Goal: Task Accomplishment & Management: Use online tool/utility

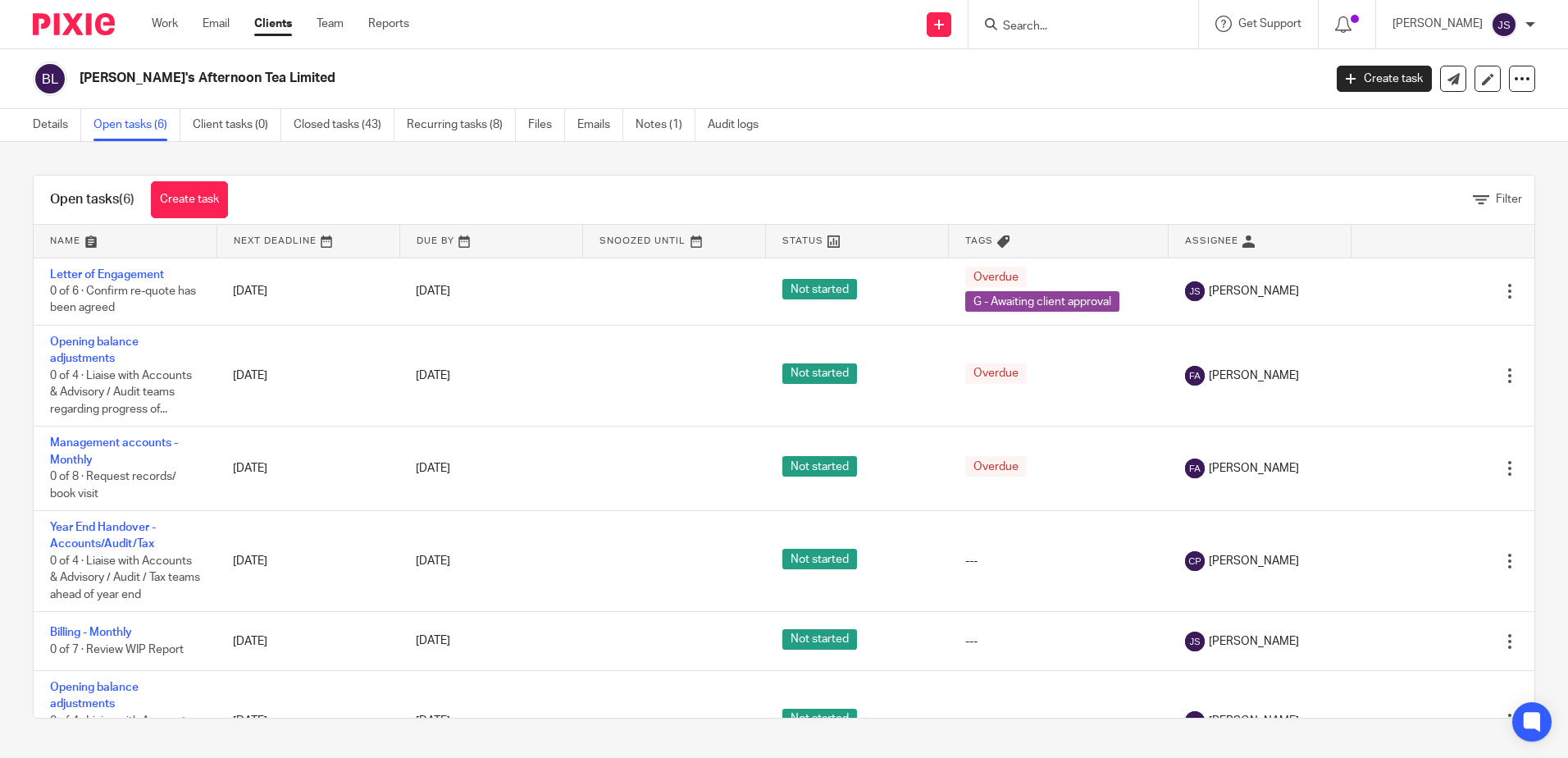
click at [608, 90] on div "Brigit's Afternoon Tea Limited" at bounding box center [672, 79] width 1280 height 35
click at [332, 18] on link "Team" at bounding box center [330, 23] width 27 height 16
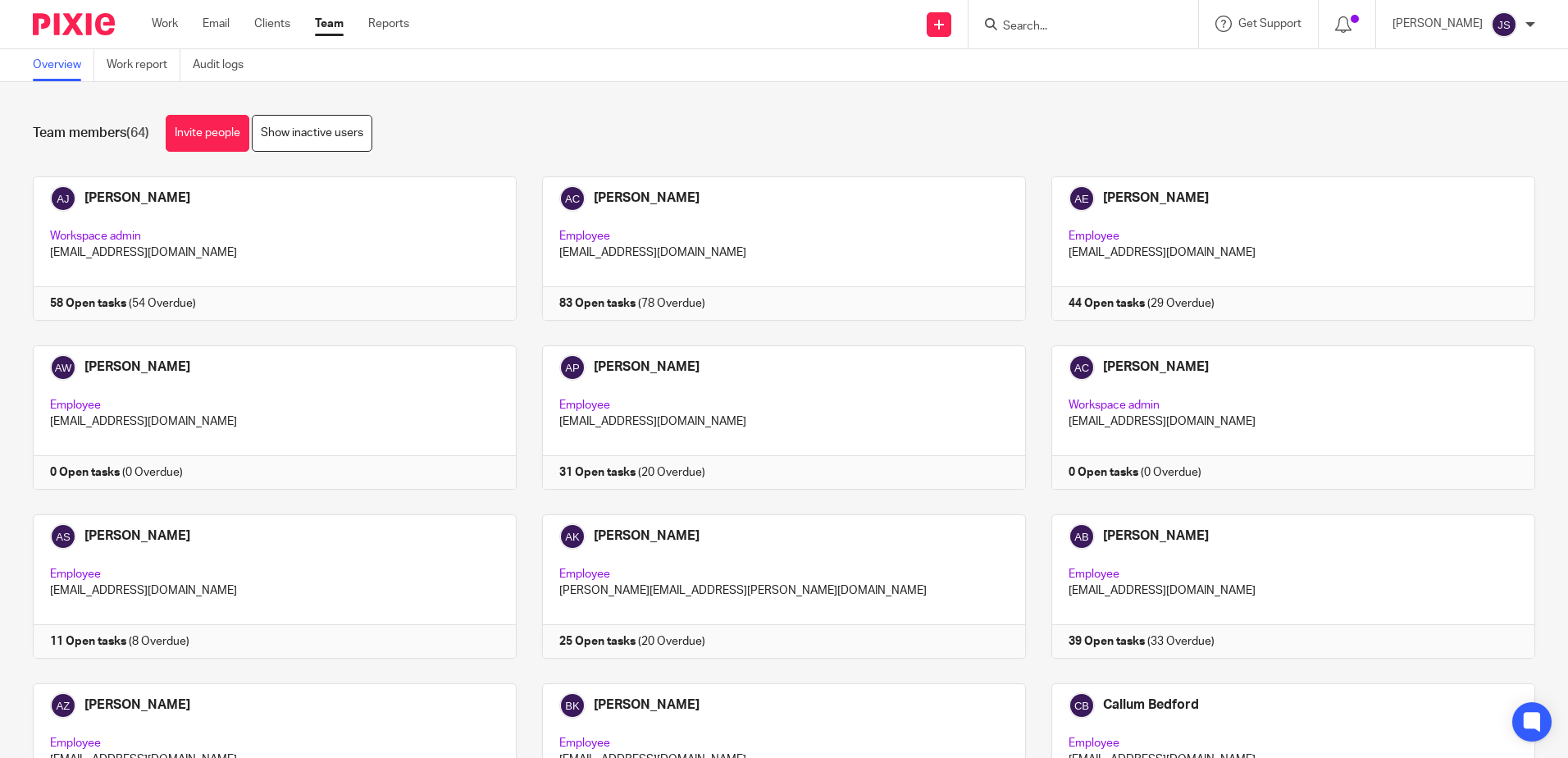
click at [409, 131] on div "Team members (64) Invite people Show inactive users" at bounding box center [784, 133] width 1502 height 37
click at [168, 70] on link "Work report" at bounding box center [144, 65] width 74 height 32
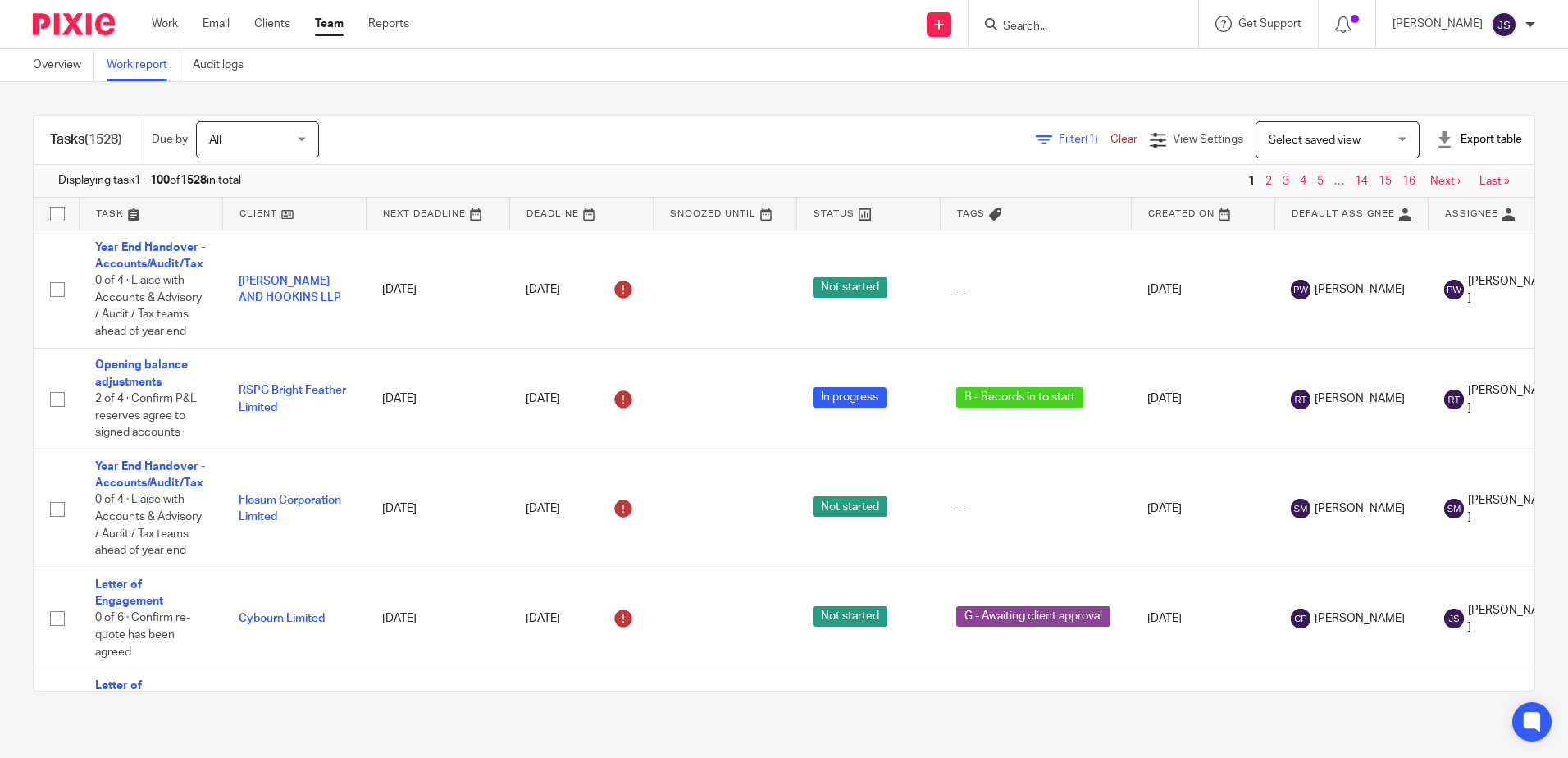
click at [1036, 134] on link "Filter (1)" at bounding box center [1072, 140] width 74 height 12
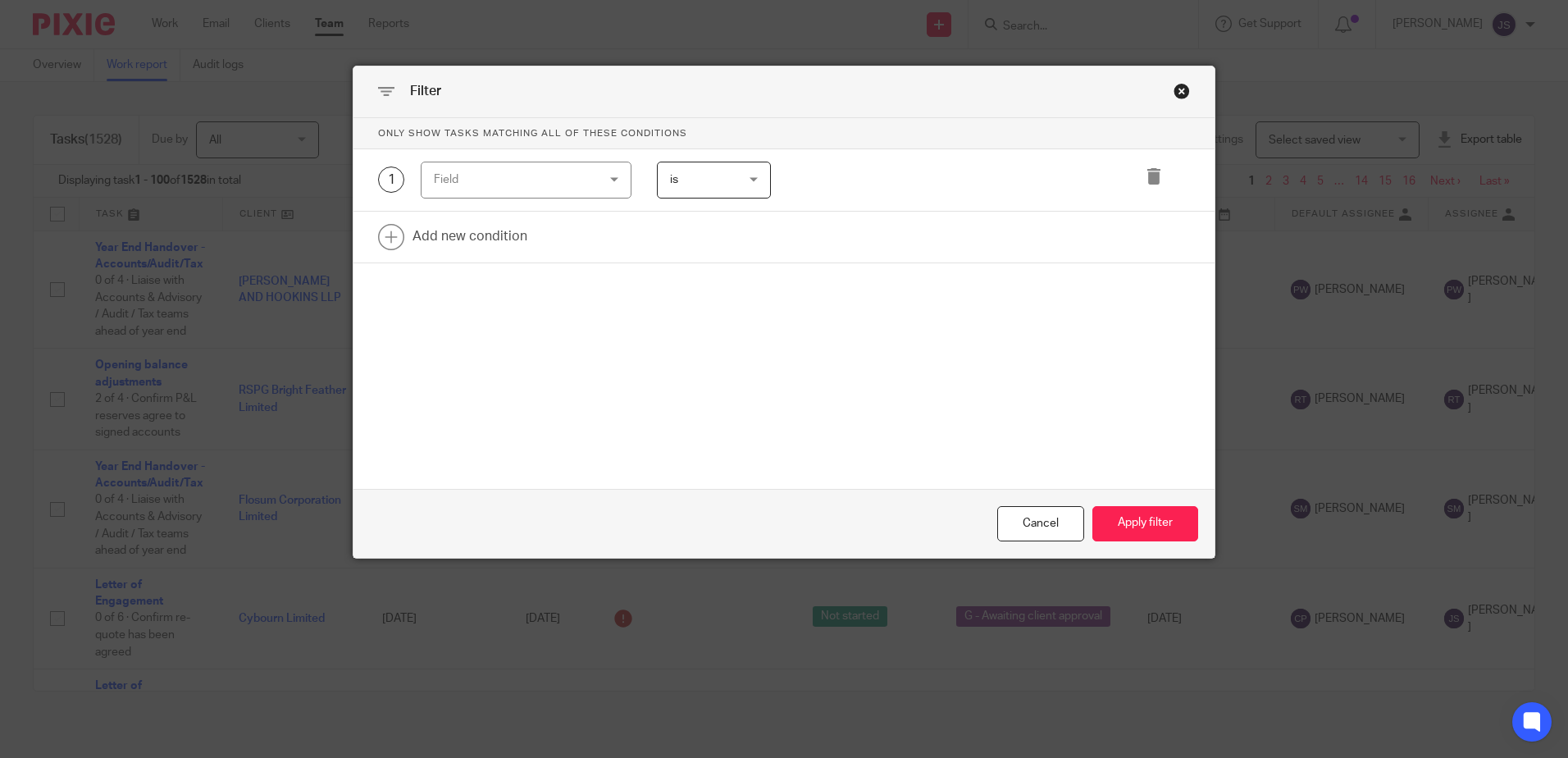
click at [458, 178] on div "Field" at bounding box center [512, 179] width 157 height 35
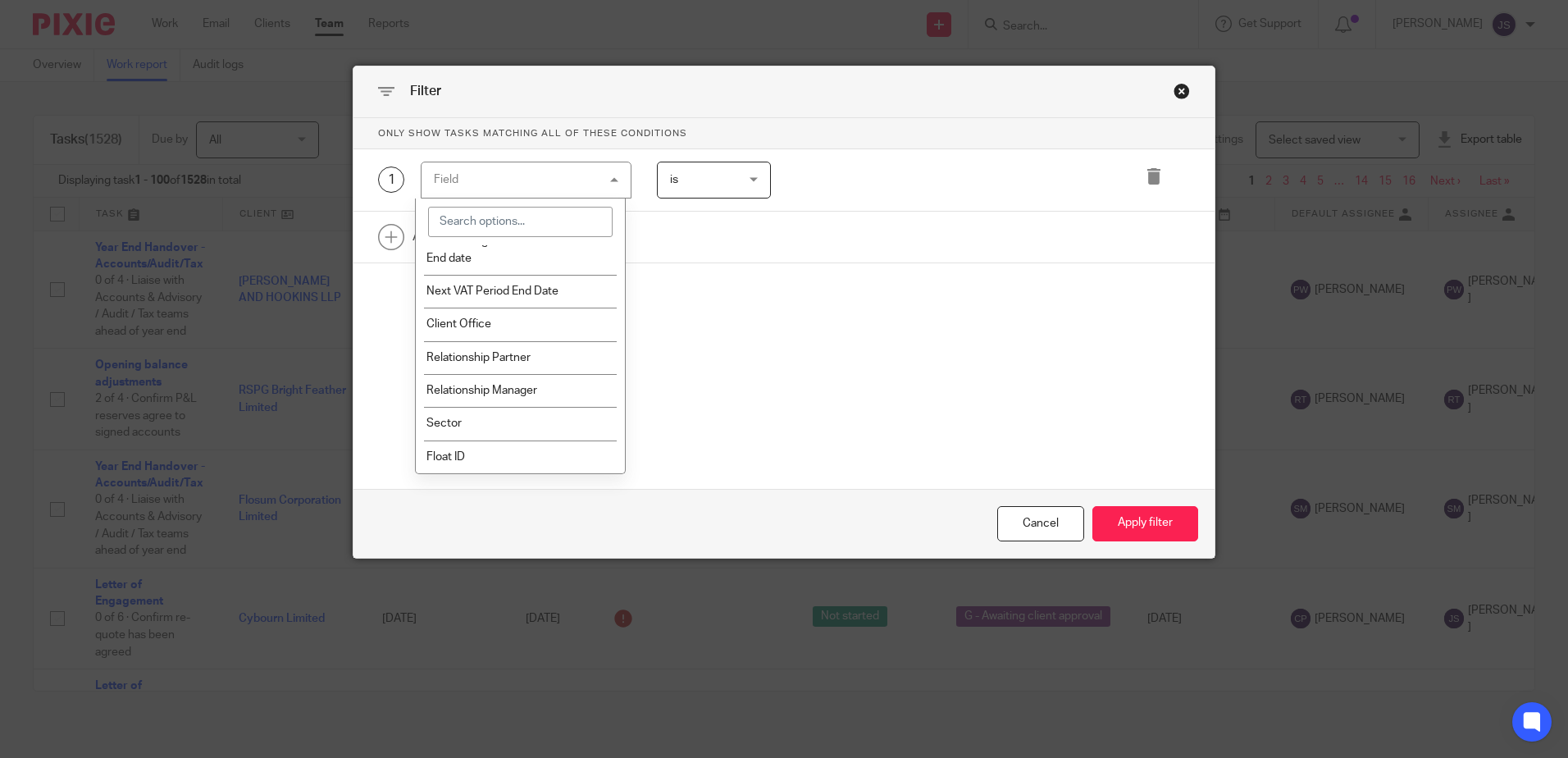
scroll to position [1945, 0]
click at [556, 323] on li "Client Office" at bounding box center [520, 324] width 209 height 33
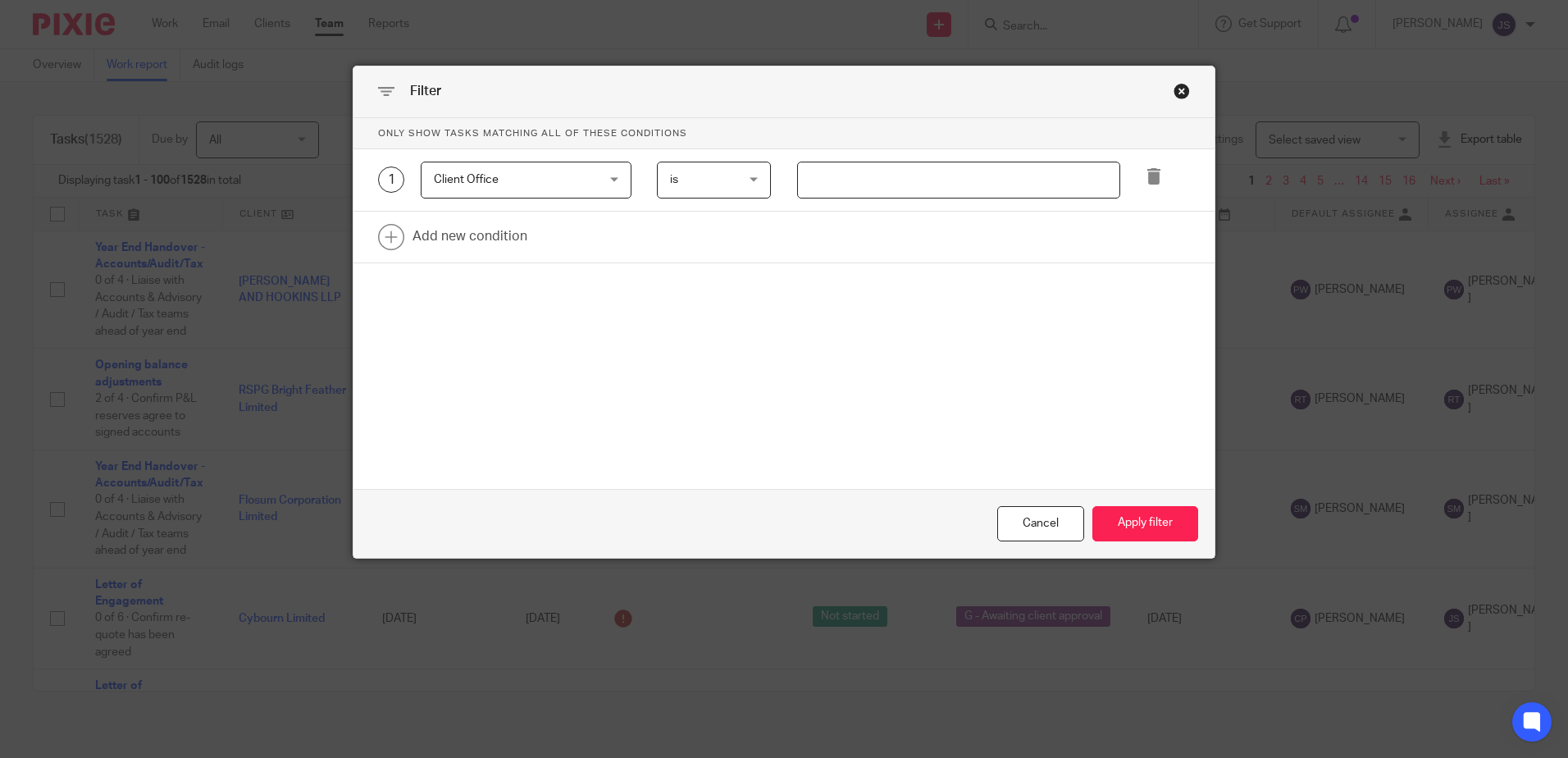
click at [810, 182] on input "text" at bounding box center [959, 180] width 323 height 37
type input "Stevenage"
click at [447, 239] on link at bounding box center [784, 236] width 861 height 51
click at [447, 239] on div "Field" at bounding box center [512, 242] width 157 height 35
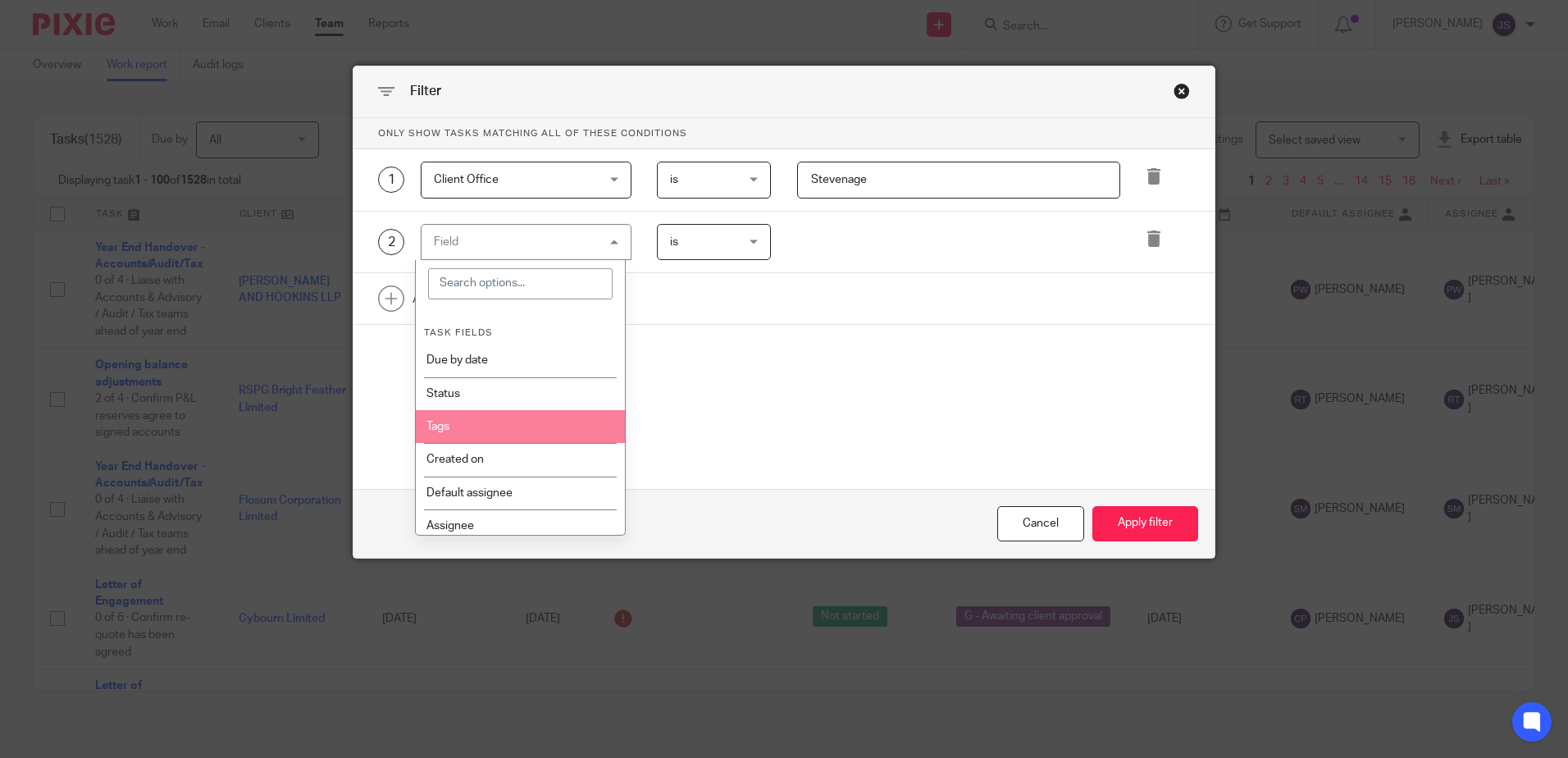
click at [531, 422] on li "Tags" at bounding box center [520, 426] width 209 height 33
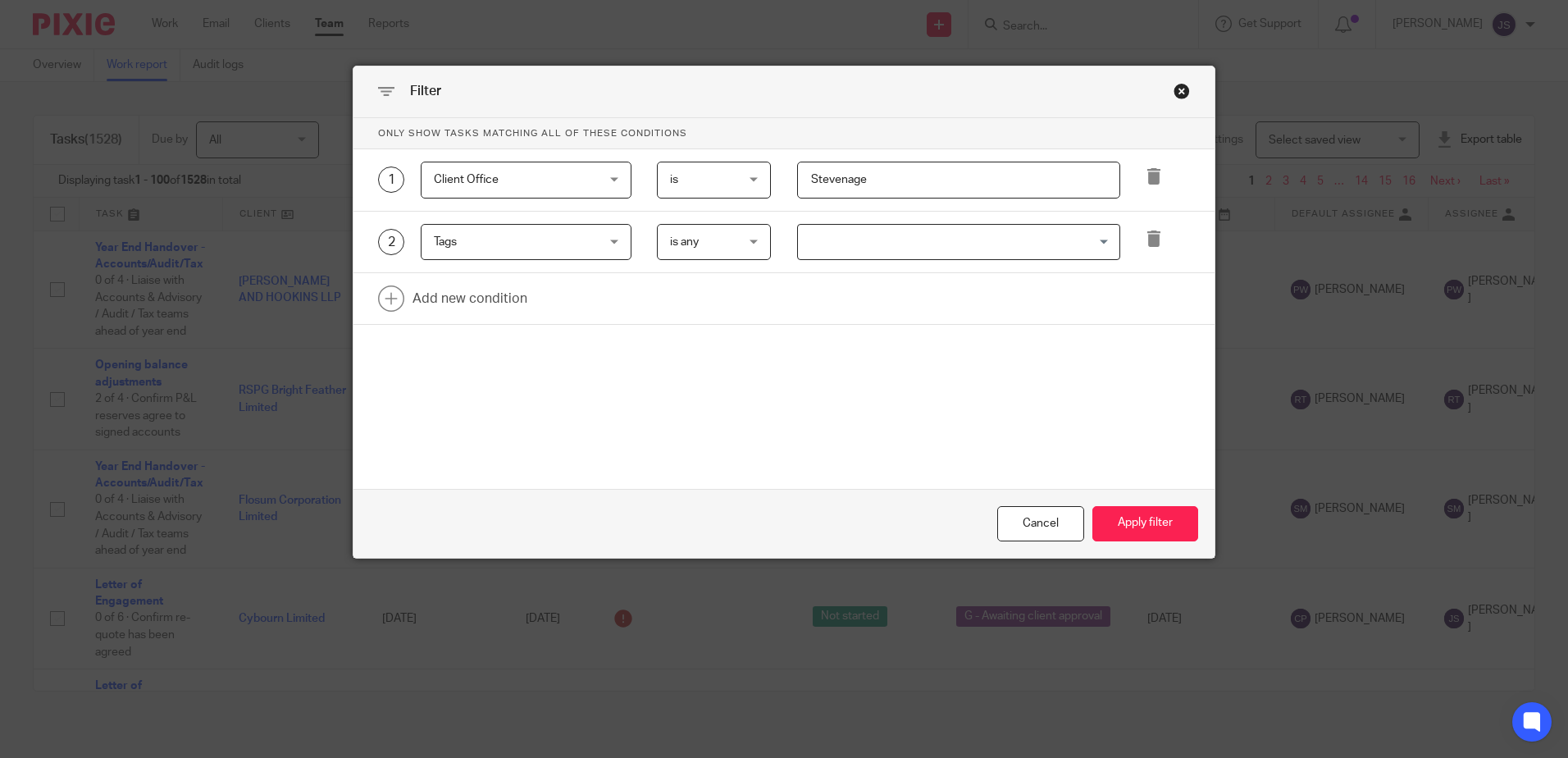
click at [870, 240] on input "Search for option" at bounding box center [955, 242] width 311 height 29
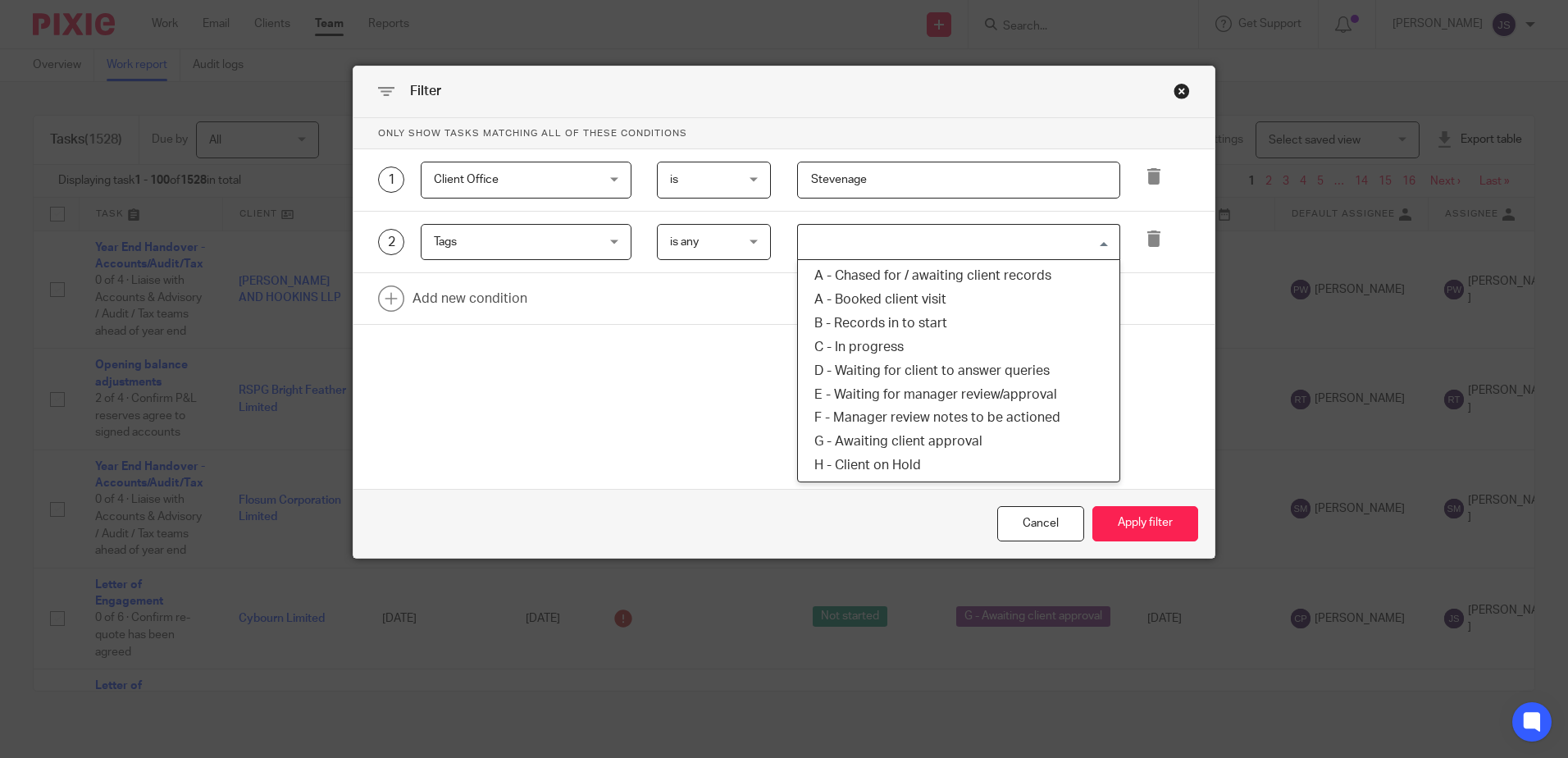
type input "q"
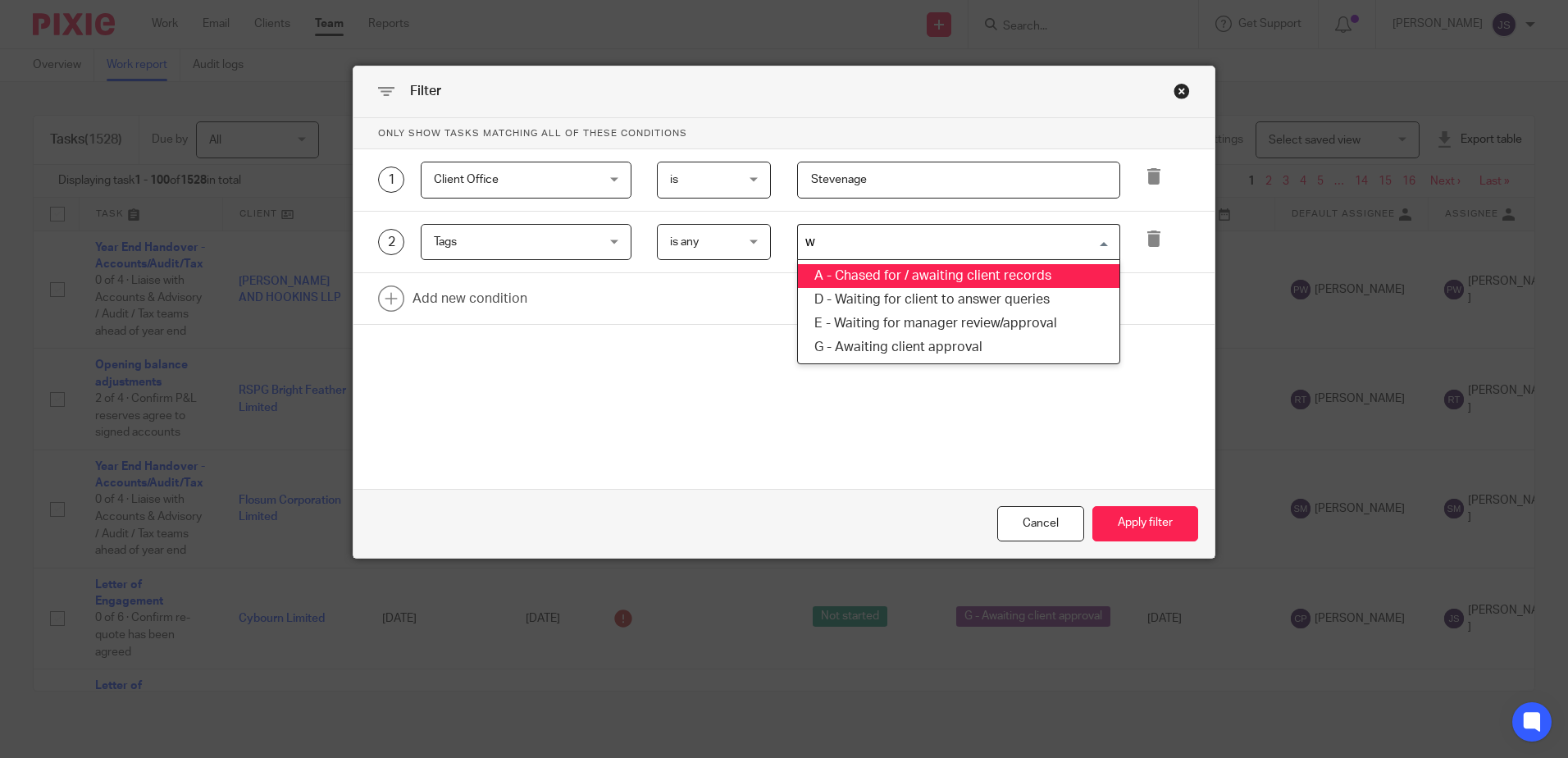
type input "wa"
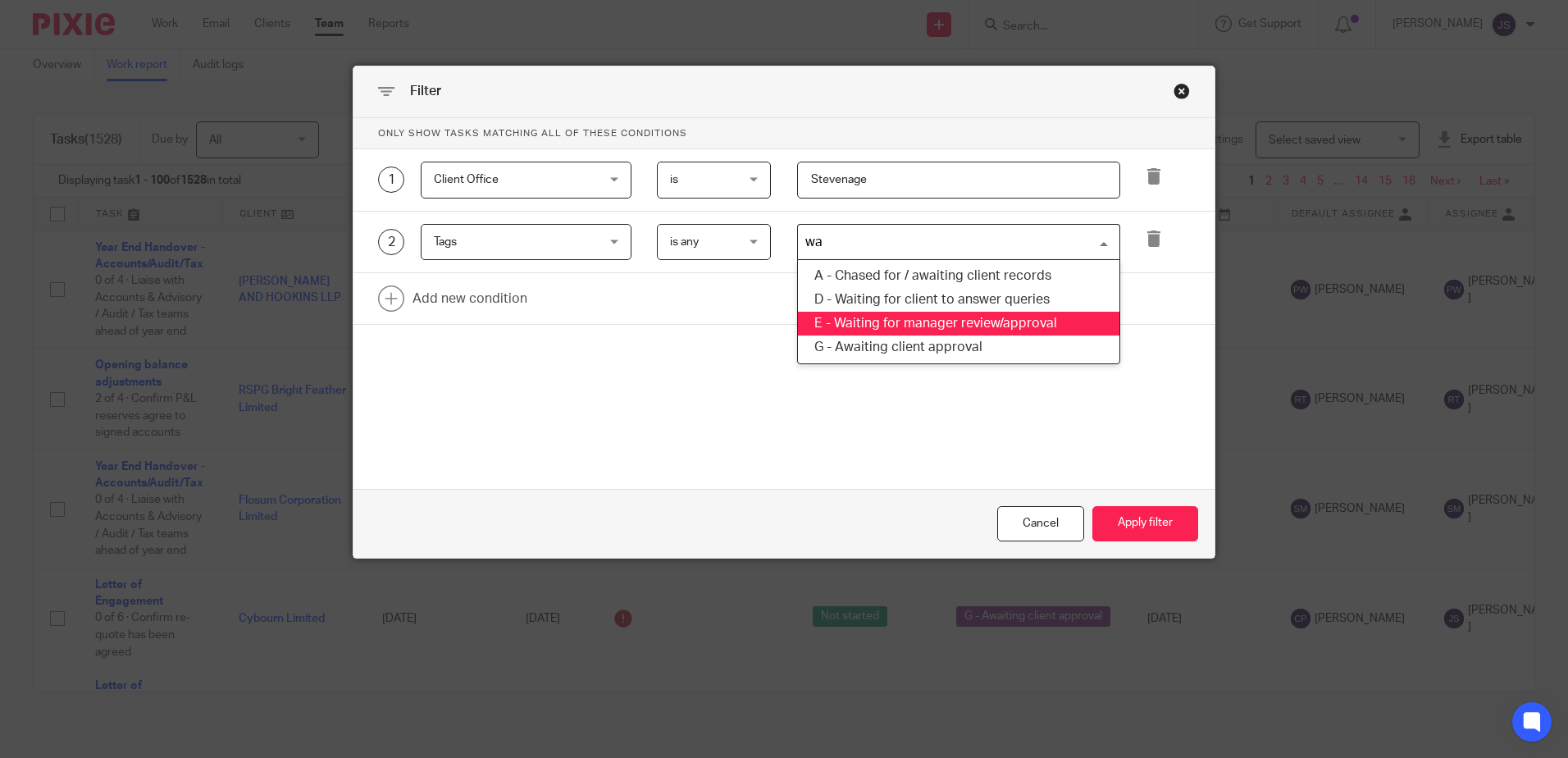
click at [1003, 323] on li "E - Waiting for manager review/approval" at bounding box center [959, 323] width 321 height 24
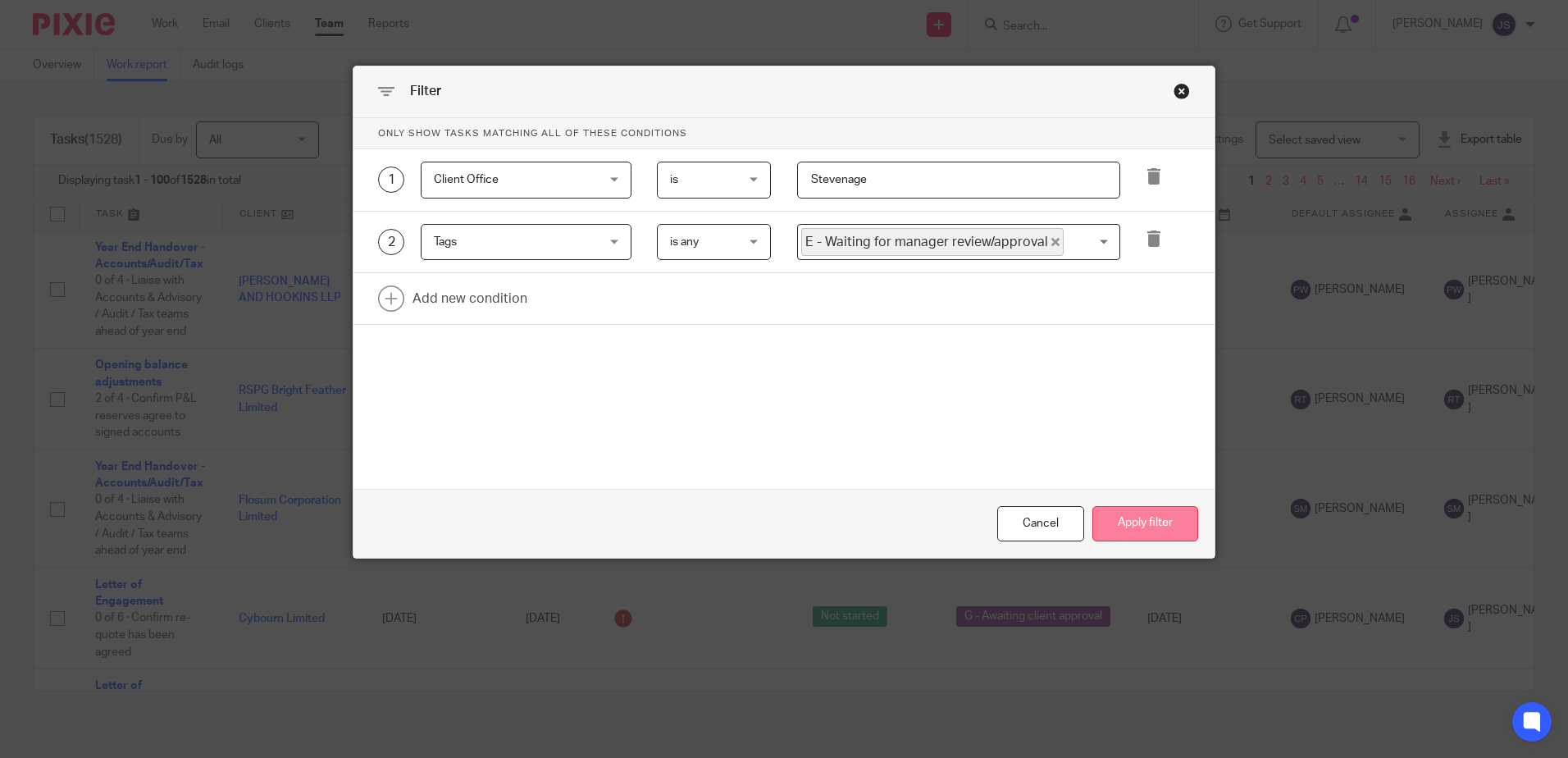
click at [1150, 527] on button "Apply filter" at bounding box center [1146, 524] width 106 height 36
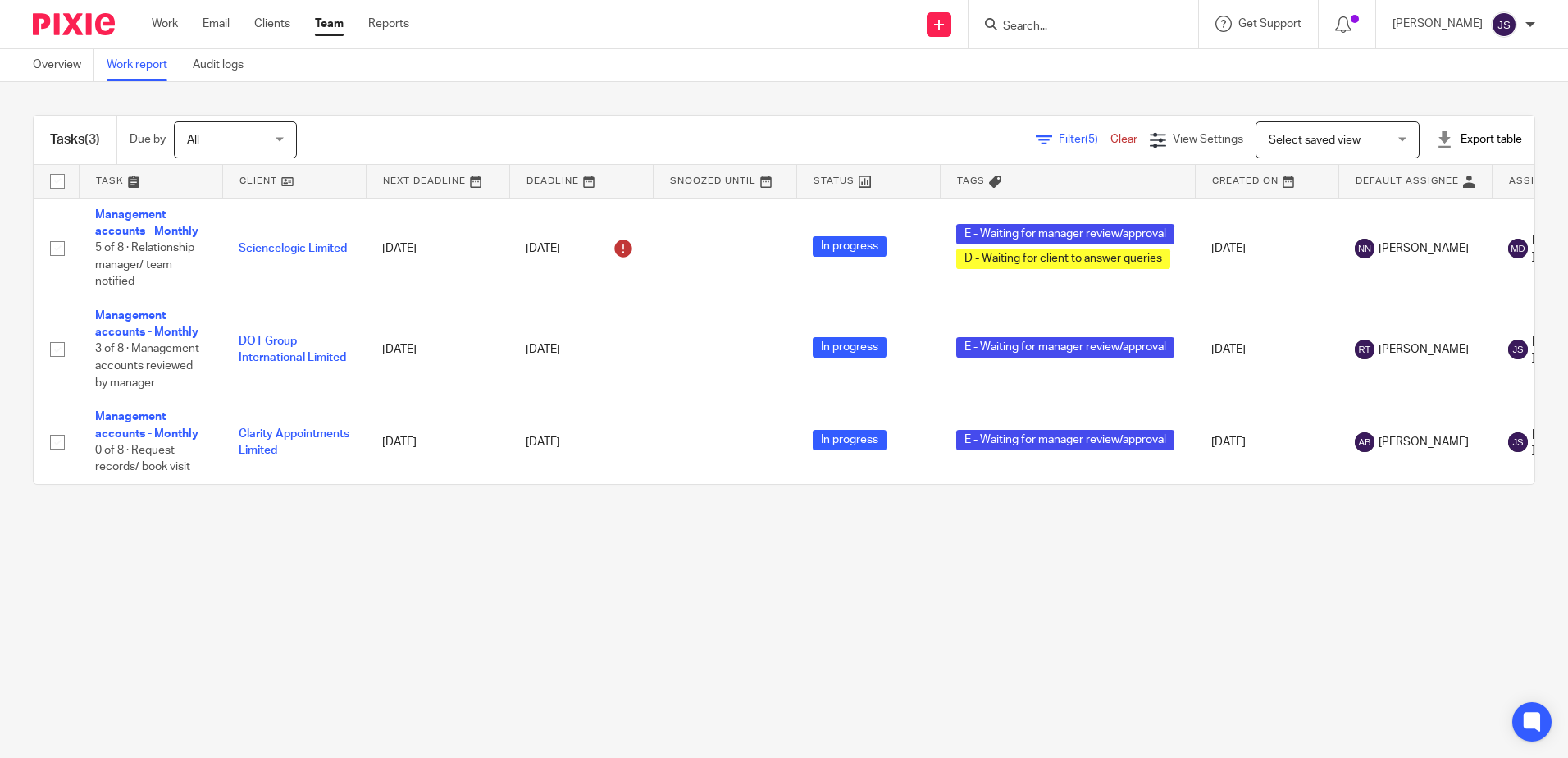
click at [386, 586] on main "Overview Work report Audit logs Tasks (3) Due by All All [DATE] [DATE] This wee…" at bounding box center [784, 379] width 1568 height 758
click at [480, 591] on main "Overview Work report Audit logs Tasks (3) Due by All All [DATE] [DATE] This wee…" at bounding box center [784, 379] width 1568 height 758
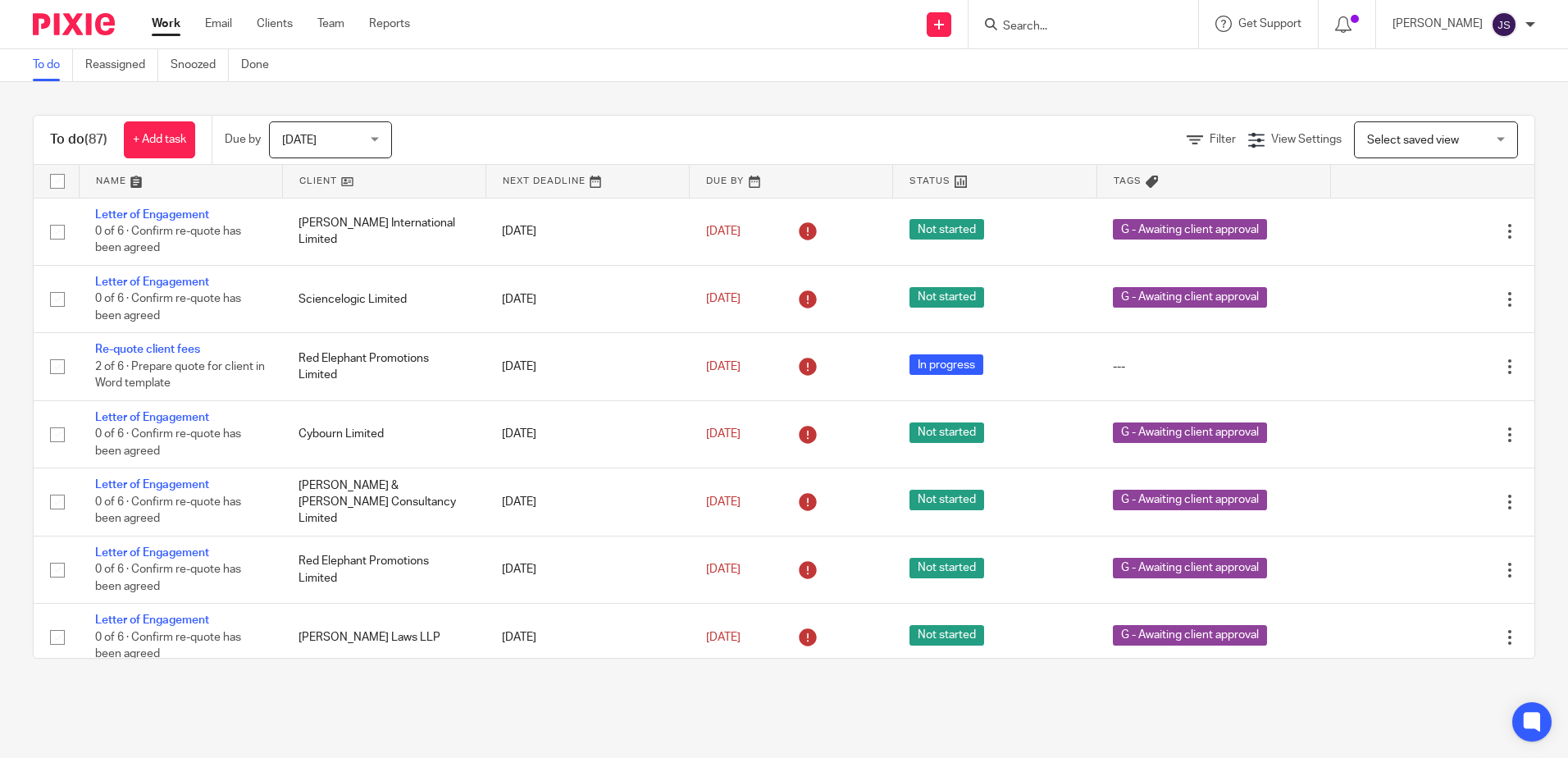
click at [1051, 30] on input "Search" at bounding box center [1075, 26] width 148 height 14
type input "colly"
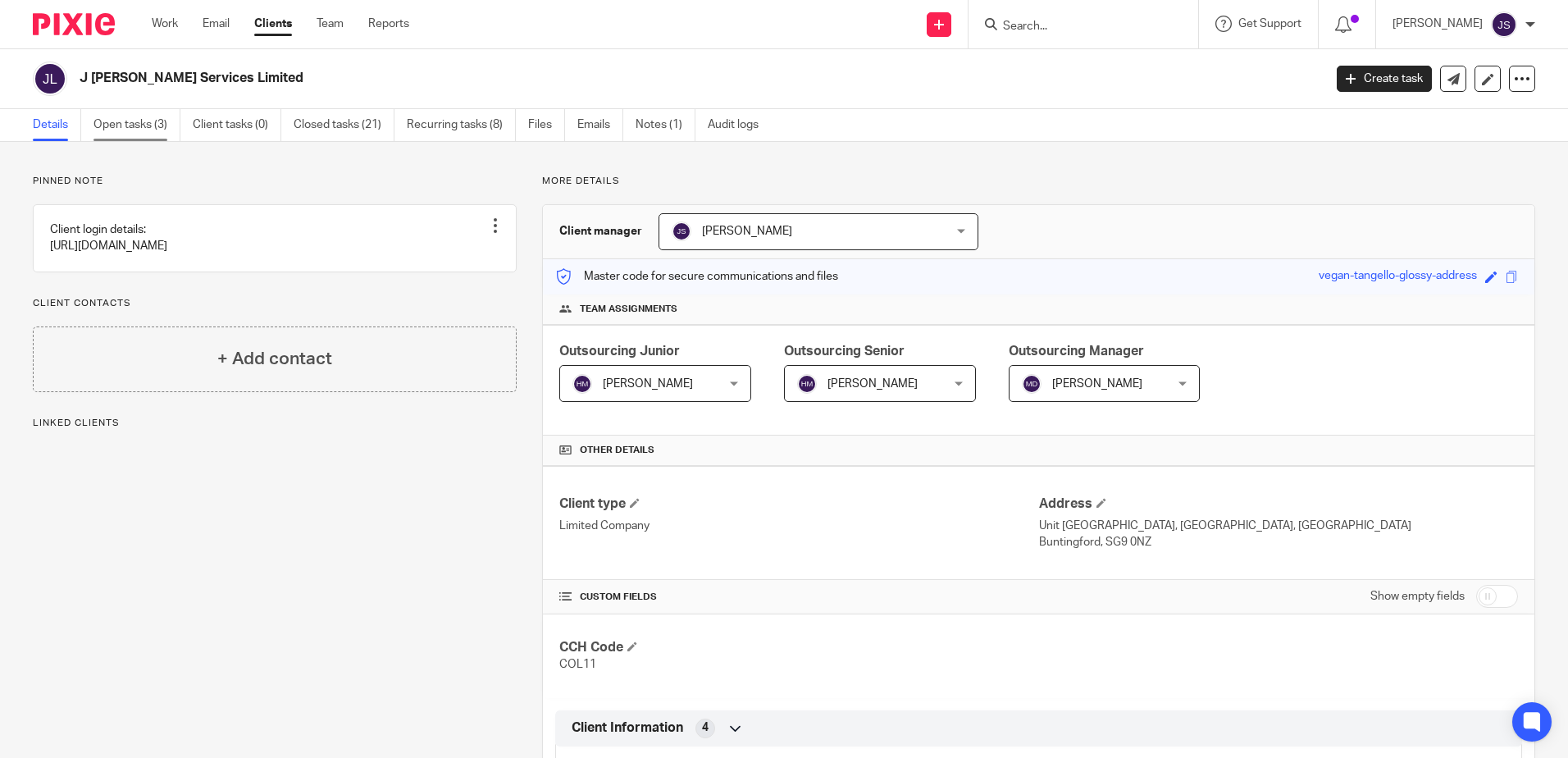
click at [134, 127] on link "Open tasks (3)" at bounding box center [137, 124] width 87 height 32
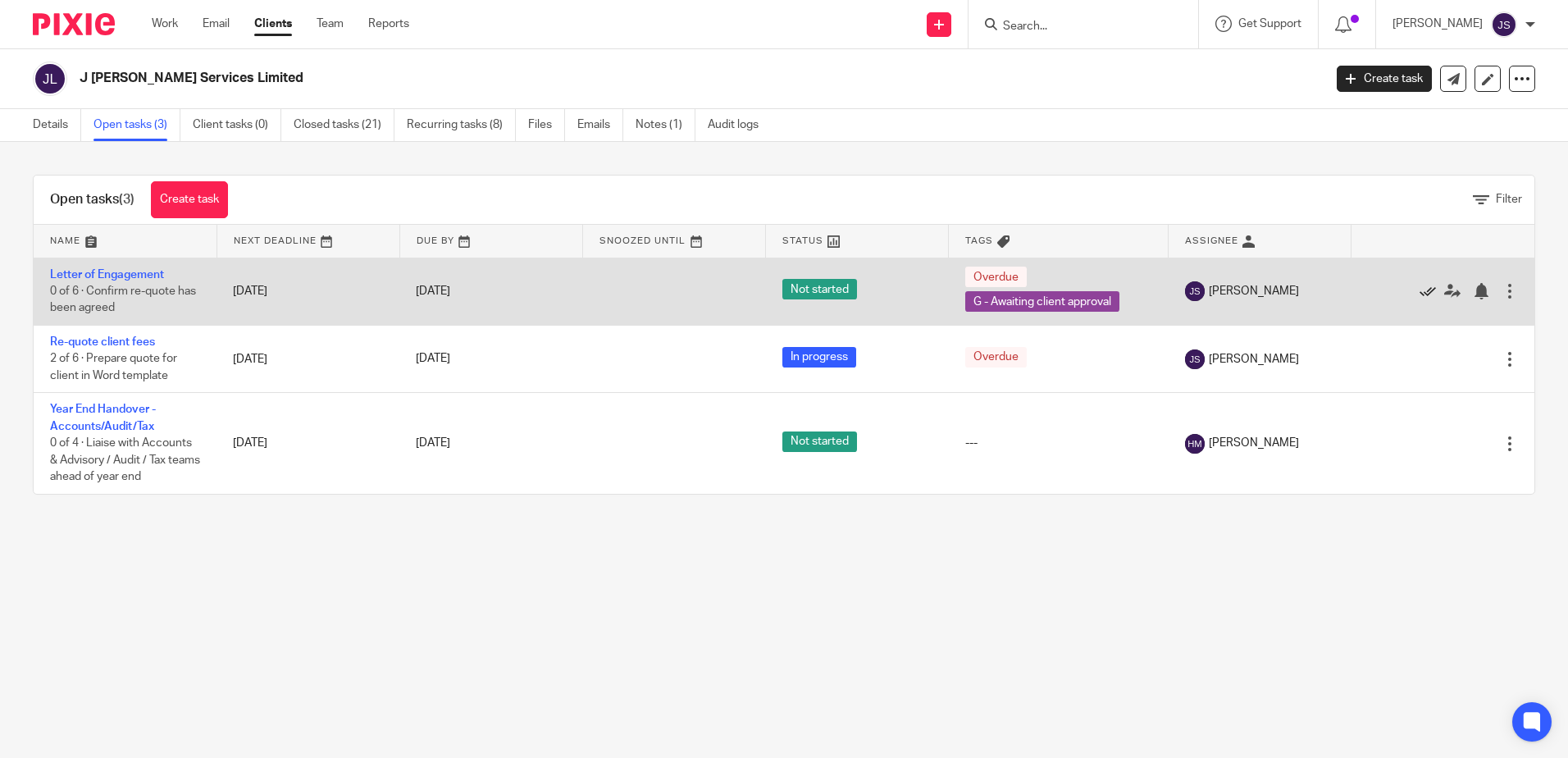
click at [1419, 292] on icon at bounding box center [1427, 290] width 16 height 16
